Goal: Contribute content

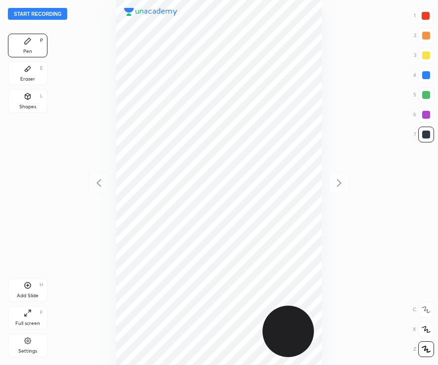
scroll to position [365, 279]
click at [58, 16] on button "Start recording" at bounding box center [37, 14] width 59 height 12
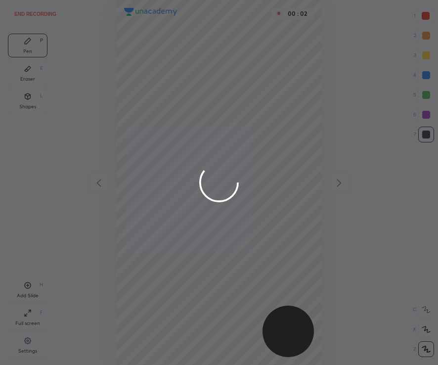
click at [431, 15] on div at bounding box center [219, 182] width 438 height 365
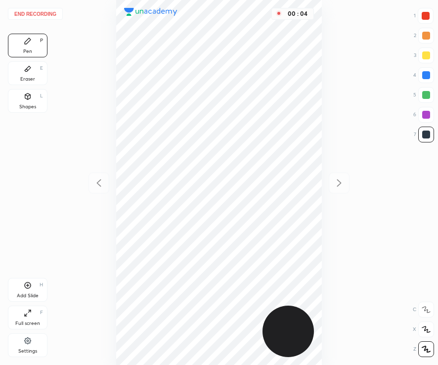
click at [429, 18] on div at bounding box center [426, 16] width 8 height 8
click at [426, 137] on div at bounding box center [426, 135] width 8 height 8
click at [425, 14] on div at bounding box center [426, 16] width 8 height 8
click at [425, 137] on div at bounding box center [426, 135] width 8 height 8
click at [33, 292] on div "Add Slide H" at bounding box center [28, 290] width 40 height 24
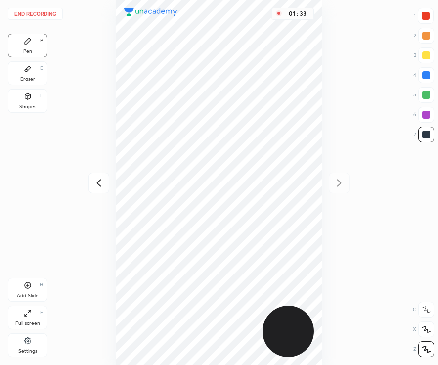
click at [427, 14] on div at bounding box center [426, 16] width 8 height 8
click at [27, 104] on div "Shapes" at bounding box center [27, 106] width 17 height 5
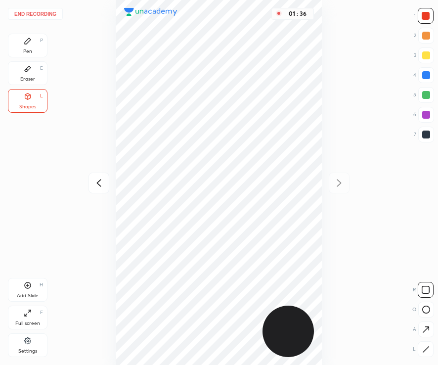
click at [37, 15] on button "End recording" at bounding box center [35, 14] width 55 height 12
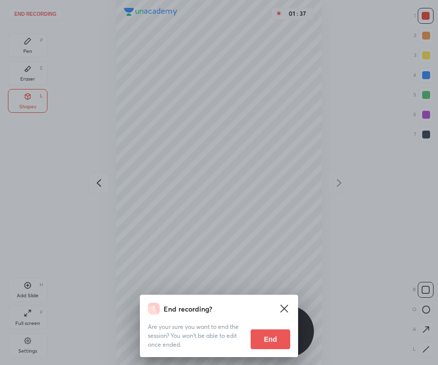
click at [272, 339] on button "End" at bounding box center [271, 339] width 40 height 20
